Goal: Check status: Check status

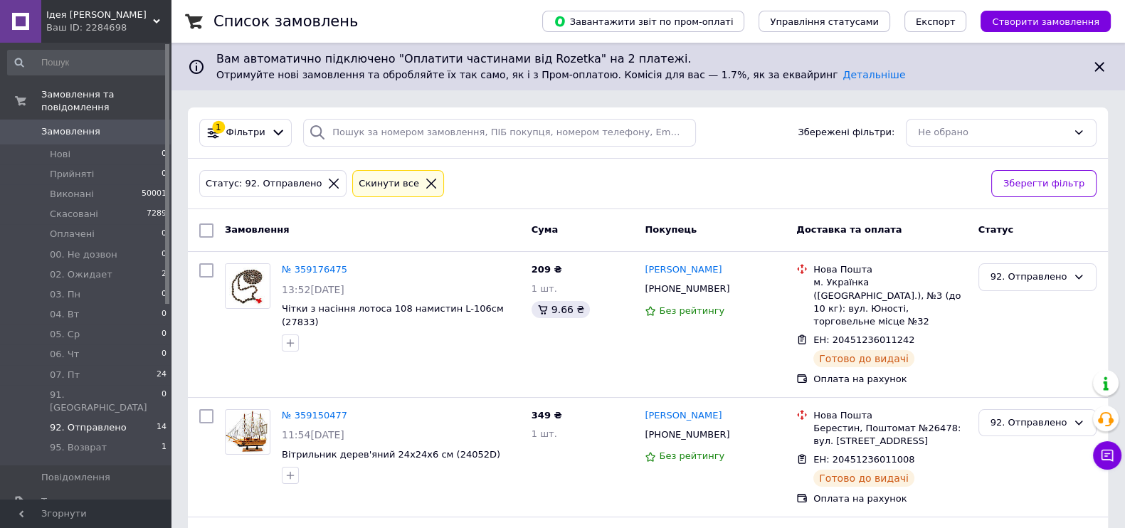
click at [73, 125] on span "Замовлення" at bounding box center [70, 131] width 59 height 13
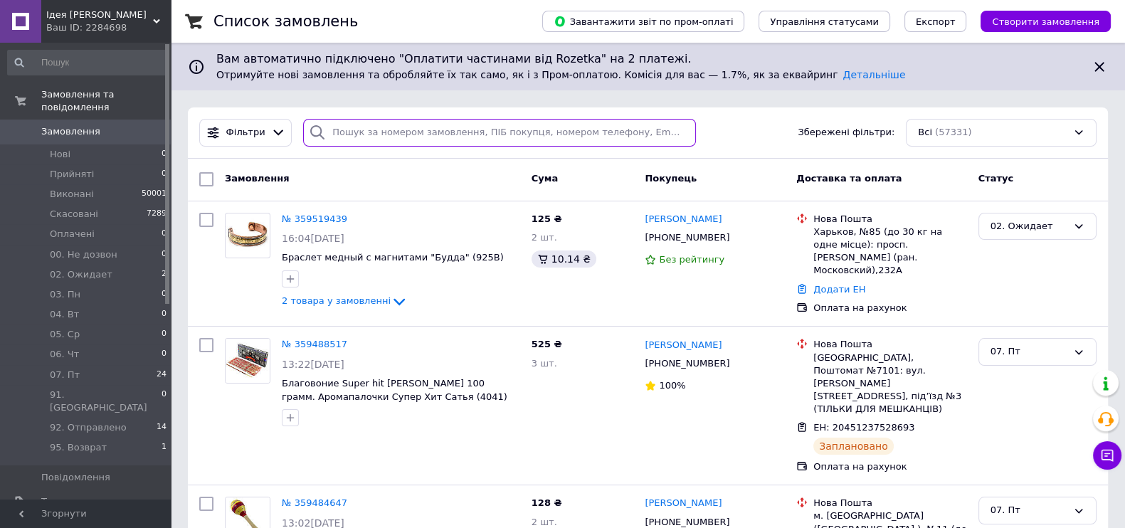
click at [387, 140] on input "search" at bounding box center [499, 133] width 393 height 28
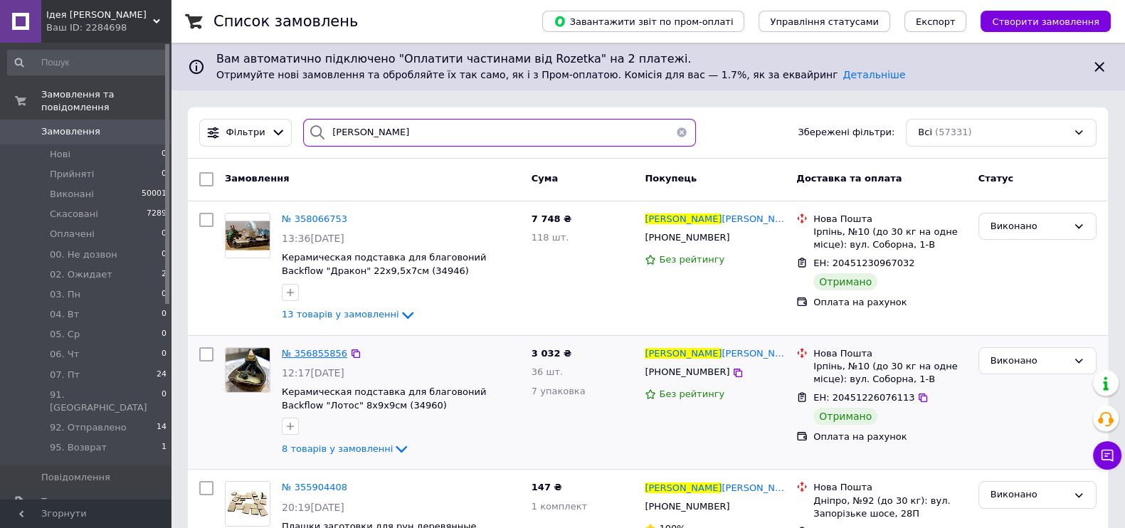
type input "[PERSON_NAME]"
click at [50, 148] on span "Нові" at bounding box center [60, 154] width 21 height 13
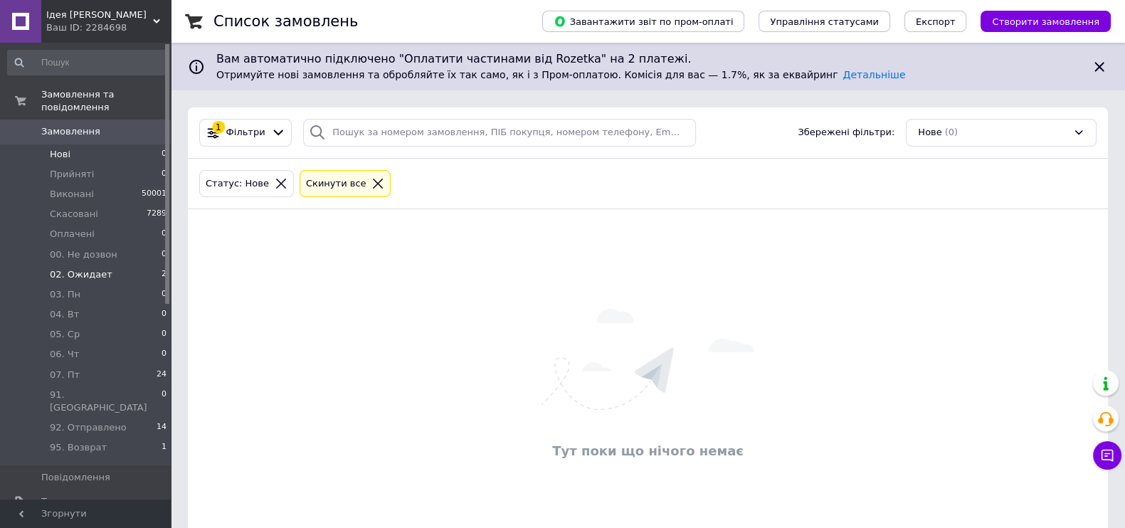
click at [83, 268] on span "02. Ожидает" at bounding box center [81, 274] width 63 height 13
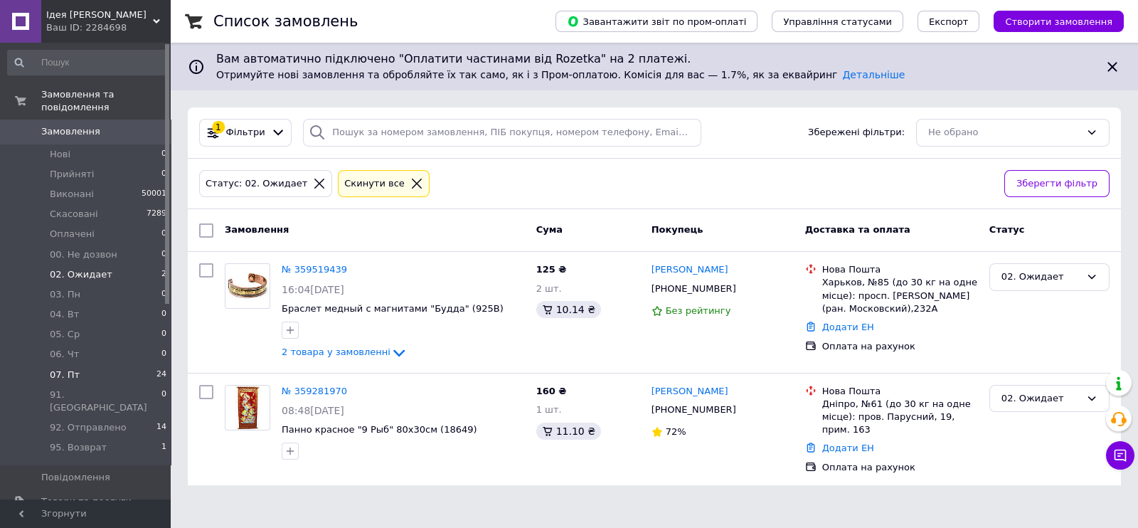
click at [69, 369] on span "07. Пт" at bounding box center [65, 375] width 30 height 13
